Goal: Information Seeking & Learning: Check status

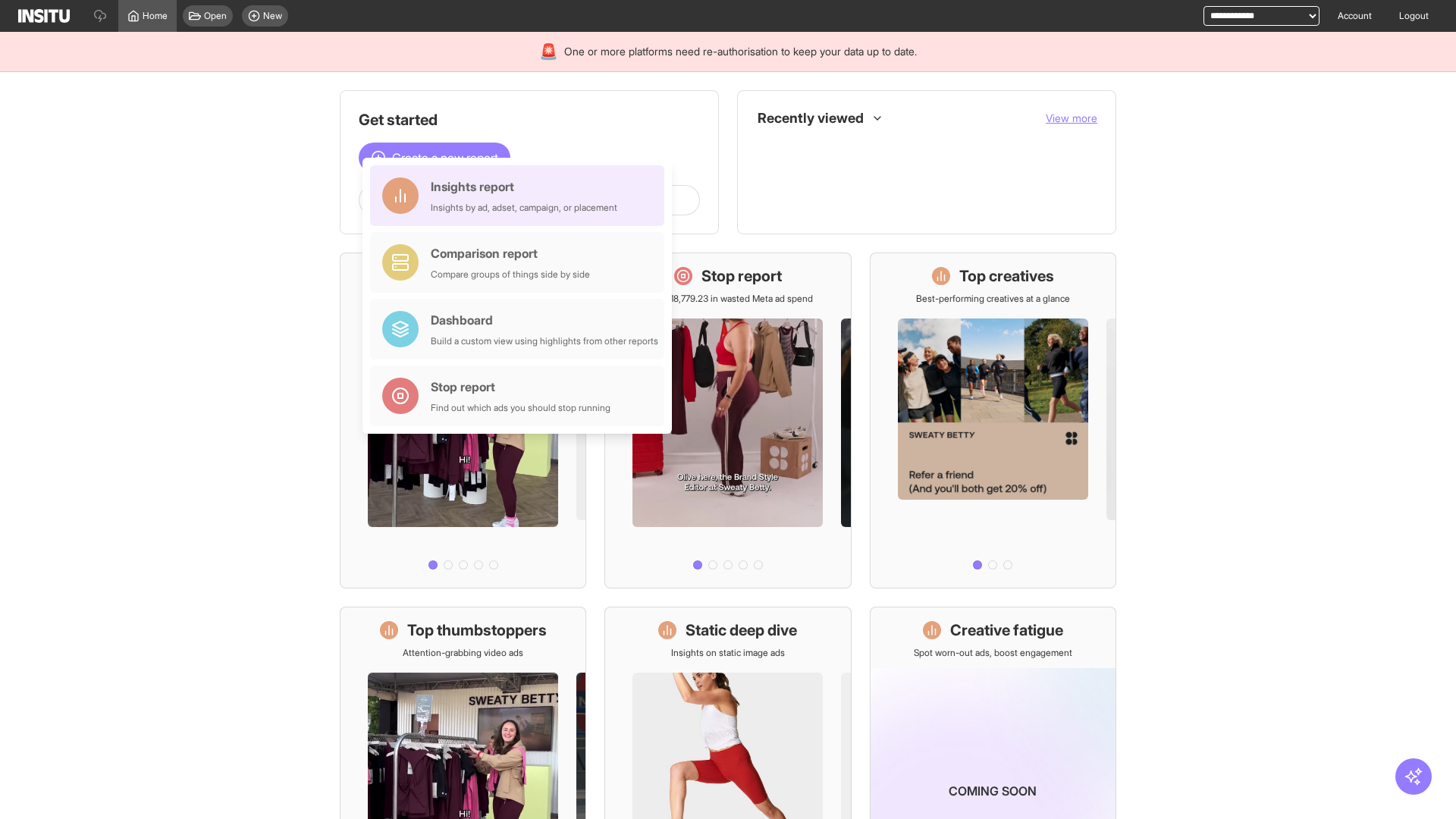
click at [521, 195] on div "Insights report Insights by ad, adset, campaign, or placement" at bounding box center [524, 195] width 186 height 37
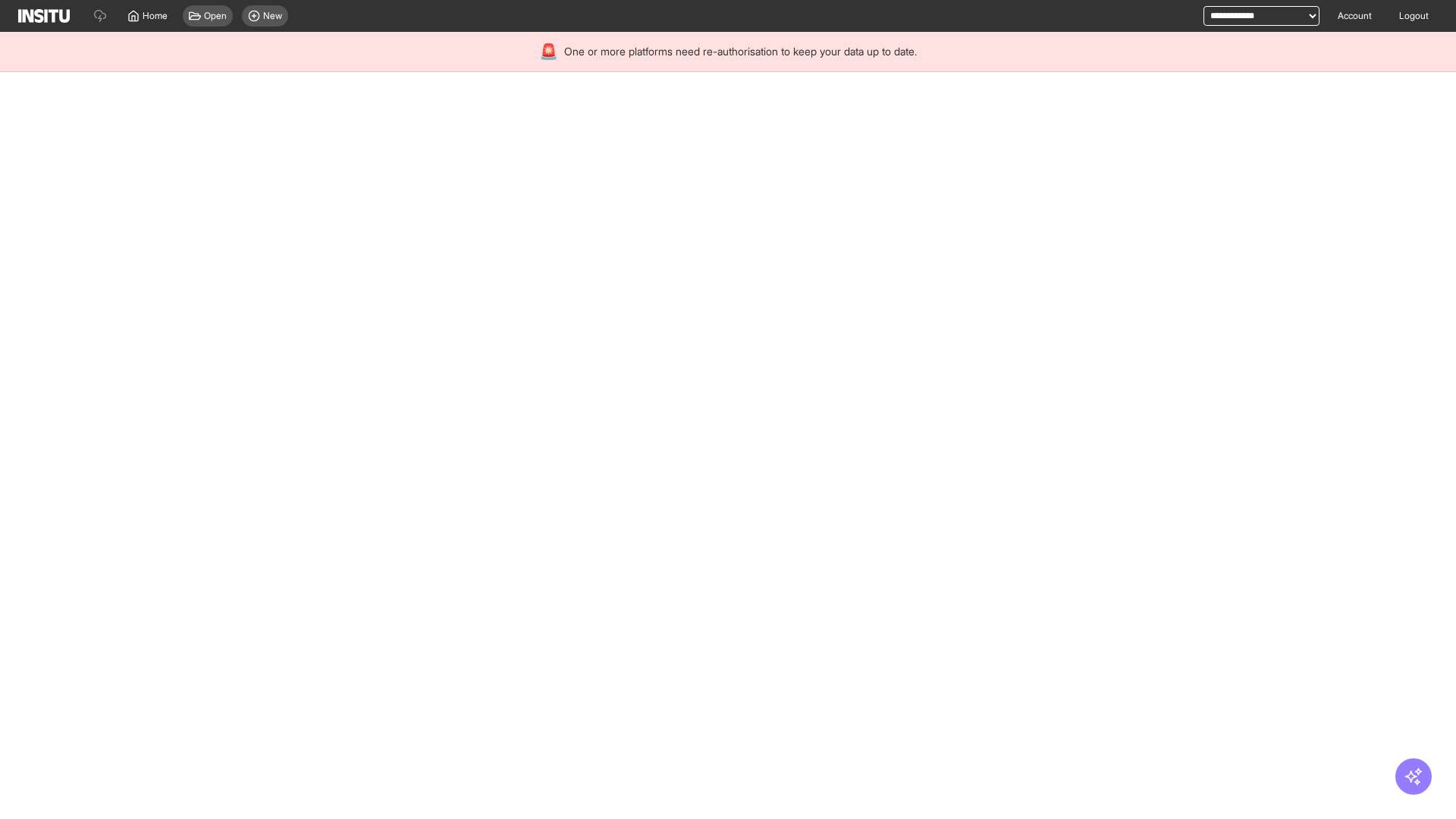
select select "**"
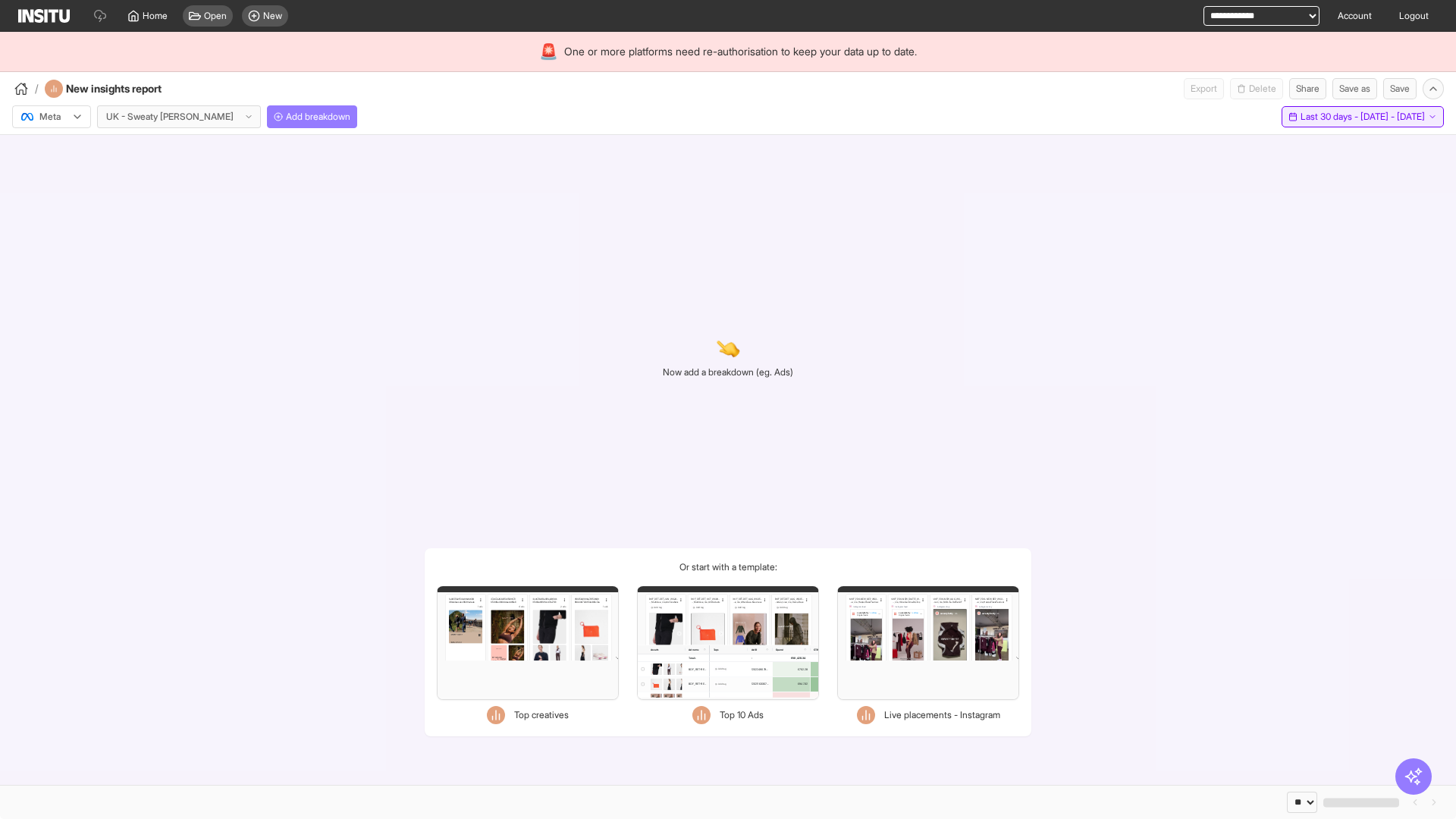
click at [1332, 116] on span "Last 30 days - [DATE] - [DATE]" at bounding box center [1362, 116] width 125 height 12
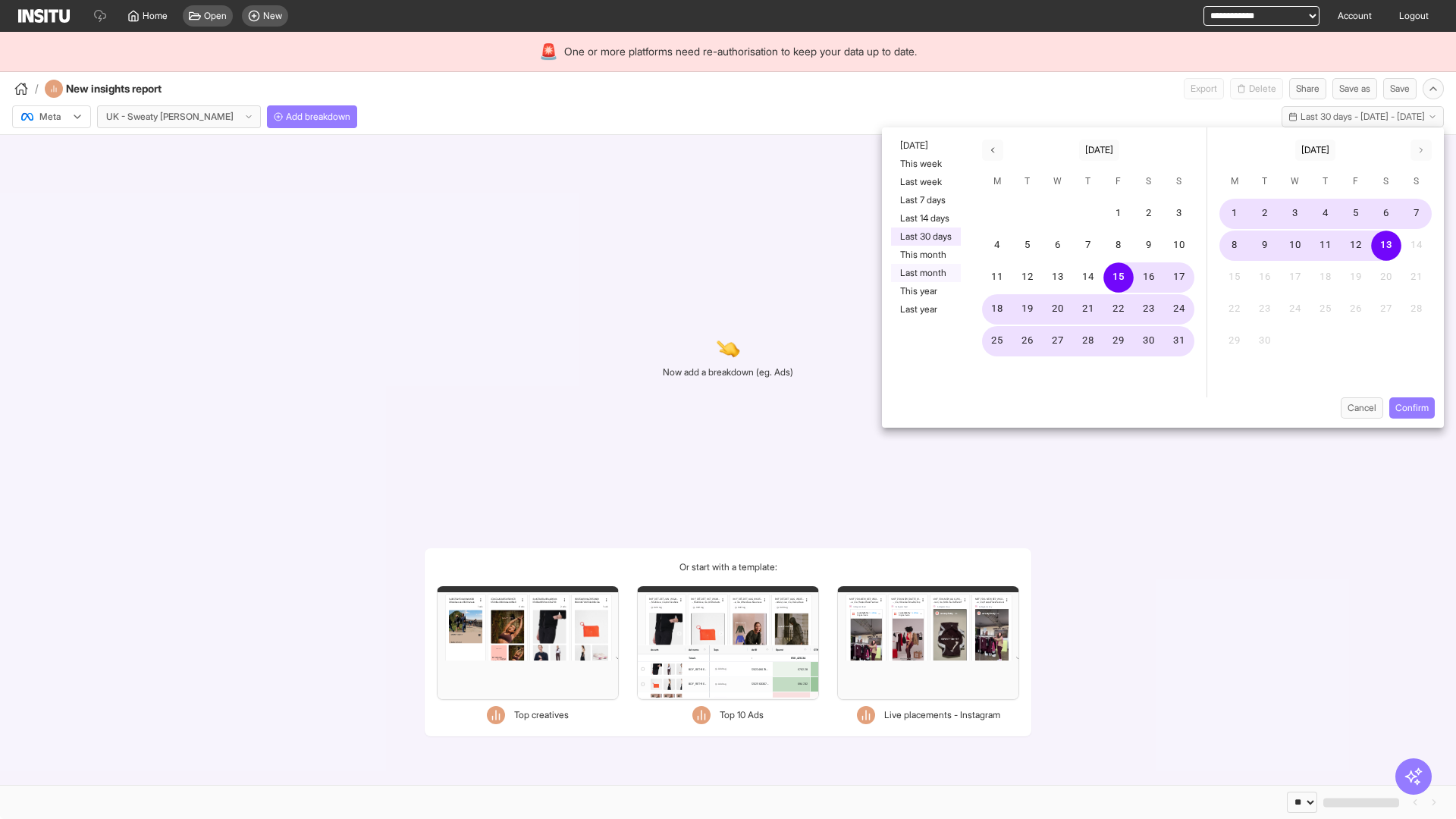
click at [924, 273] on button "Last month" at bounding box center [926, 273] width 70 height 18
